Goal: Information Seeking & Learning: Learn about a topic

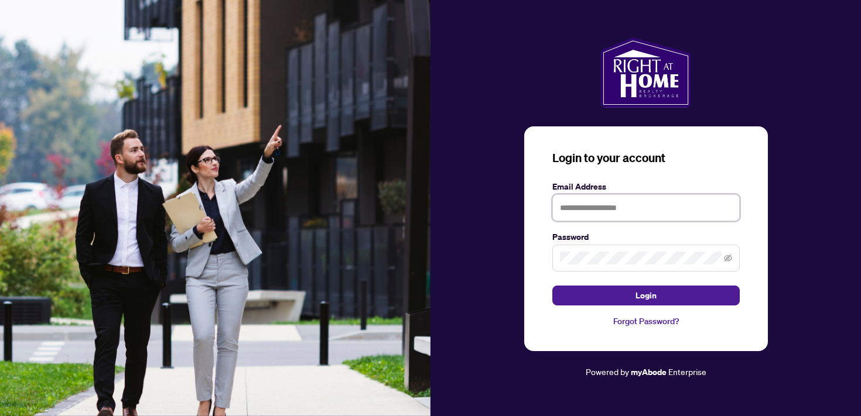
type input "**********"
click at [628, 306] on div "**********" at bounding box center [646, 238] width 244 height 225
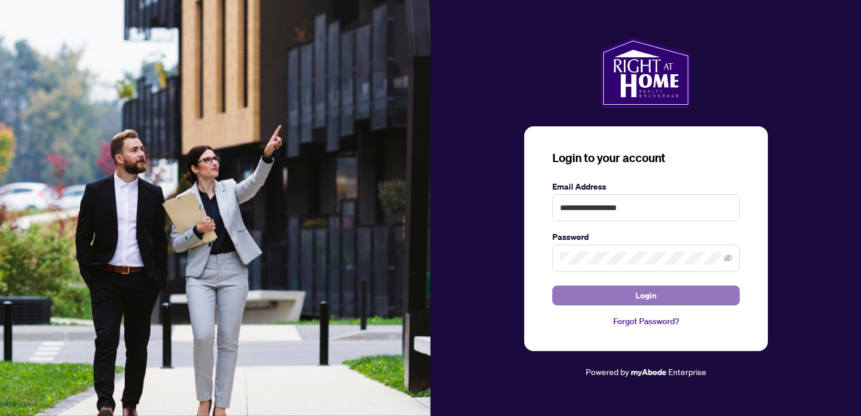
click at [634, 299] on button "Login" at bounding box center [645, 296] width 187 height 20
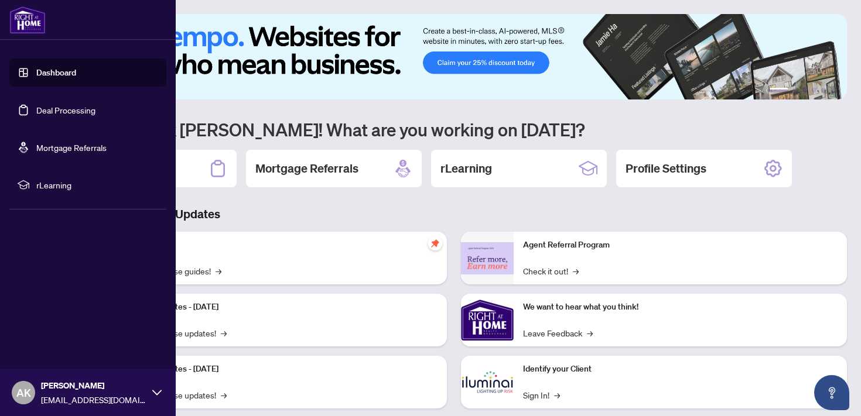
click at [36, 73] on link "Dashboard" at bounding box center [56, 72] width 40 height 11
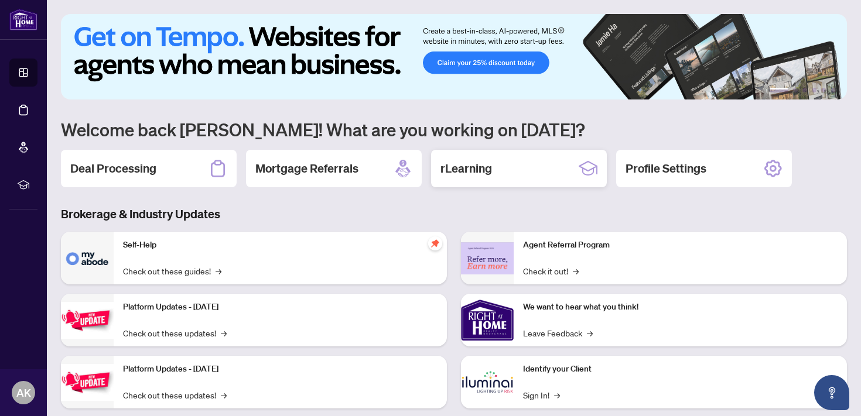
click at [504, 170] on div "rLearning" at bounding box center [519, 168] width 176 height 37
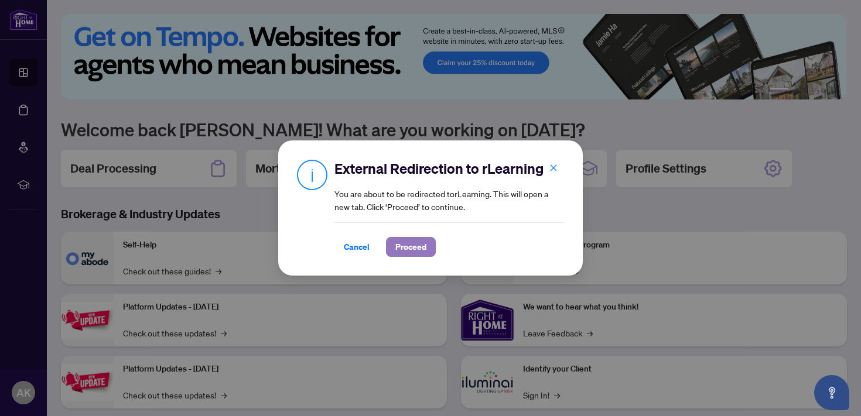
click at [415, 248] on span "Proceed" at bounding box center [410, 247] width 31 height 19
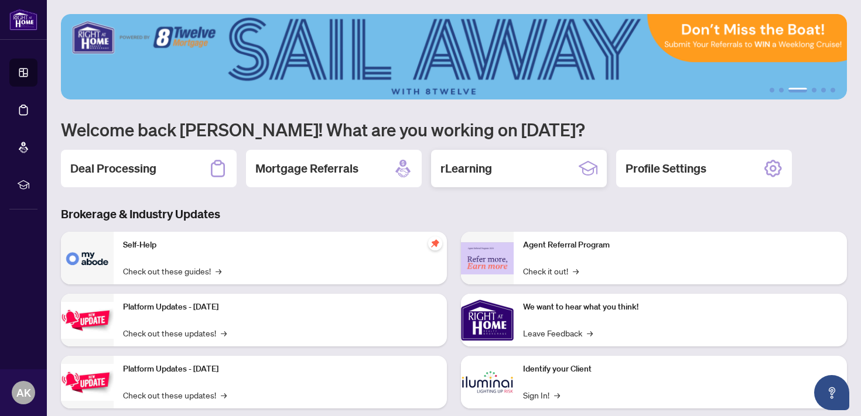
click at [489, 165] on h2 "rLearning" at bounding box center [466, 168] width 52 height 16
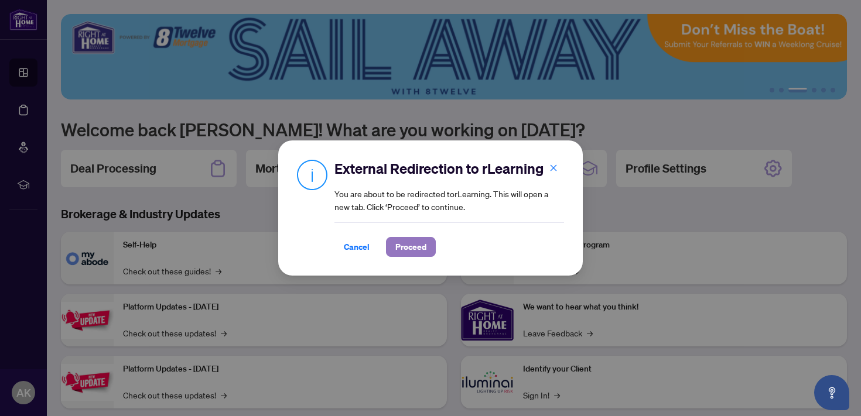
click at [415, 238] on span "Proceed" at bounding box center [410, 247] width 31 height 19
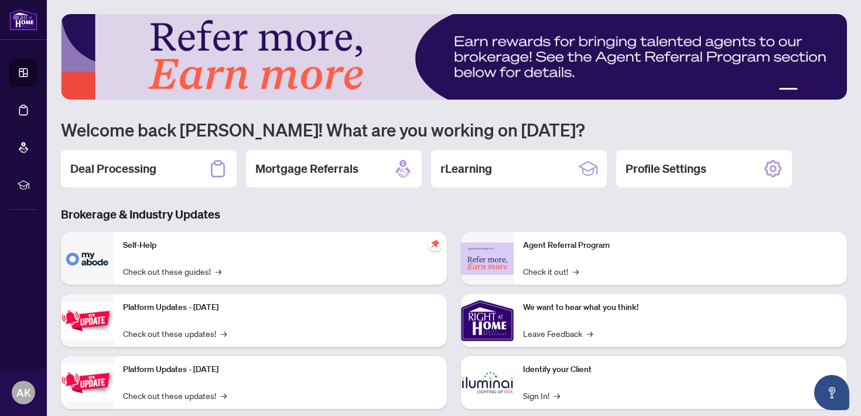
scroll to position [36, 0]
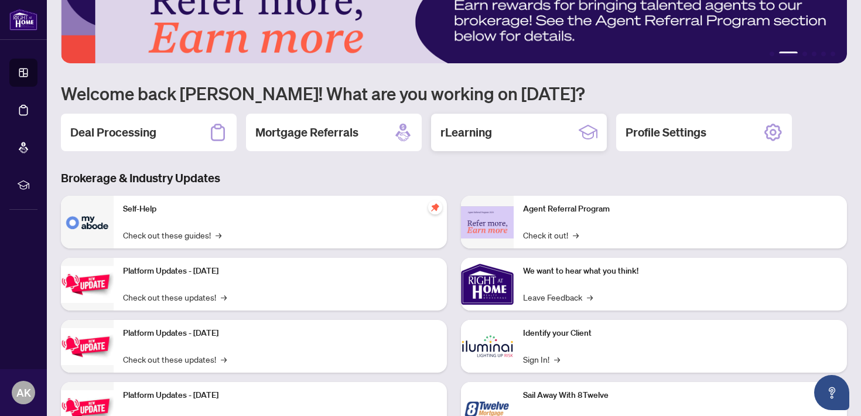
click at [468, 140] on h2 "rLearning" at bounding box center [466, 132] width 52 height 16
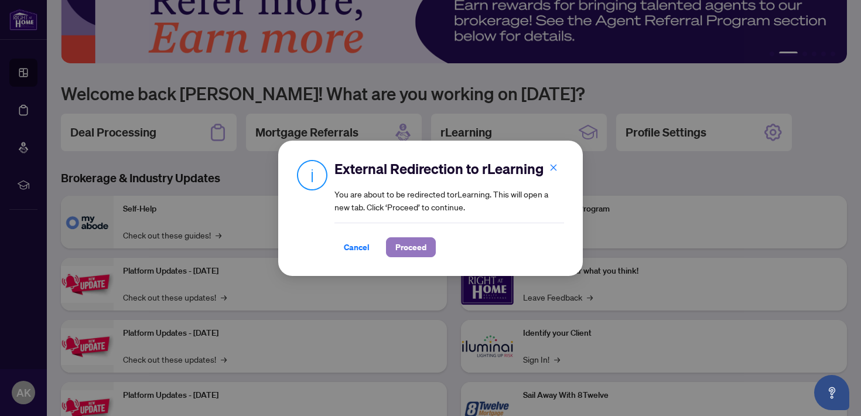
click at [412, 256] on span "Proceed" at bounding box center [410, 247] width 31 height 19
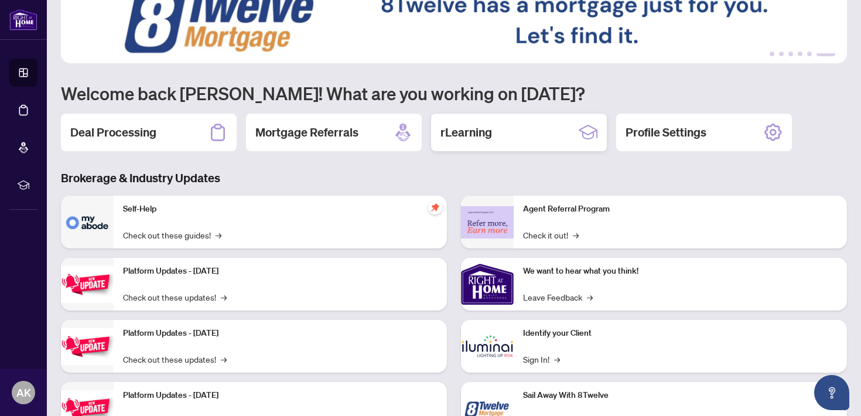
click at [488, 126] on h2 "rLearning" at bounding box center [466, 132] width 52 height 16
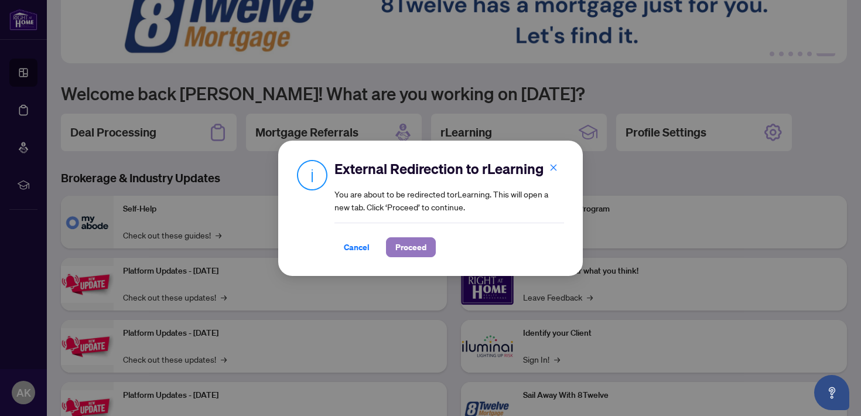
click at [413, 251] on span "Proceed" at bounding box center [410, 247] width 31 height 19
